Goal: Navigation & Orientation: Find specific page/section

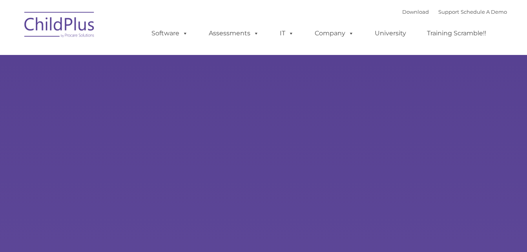
type input ""
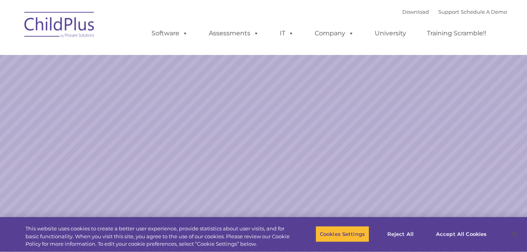
select select "MEDIUM"
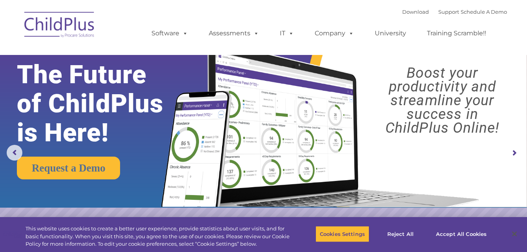
click at [66, 18] on img at bounding box center [59, 25] width 78 height 39
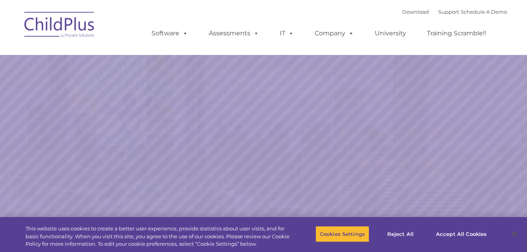
select select "MEDIUM"
